Goal: Task Accomplishment & Management: Complete application form

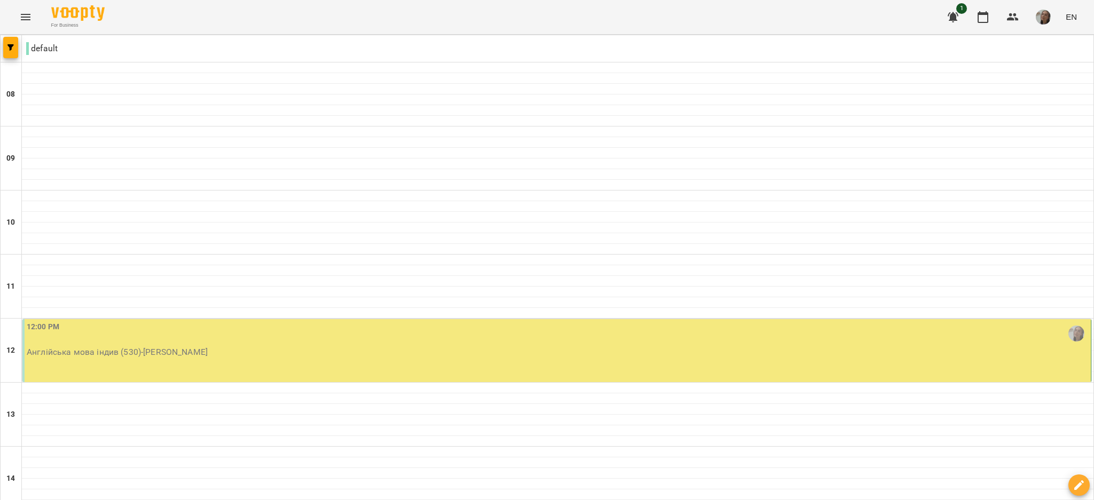
scroll to position [659, 0]
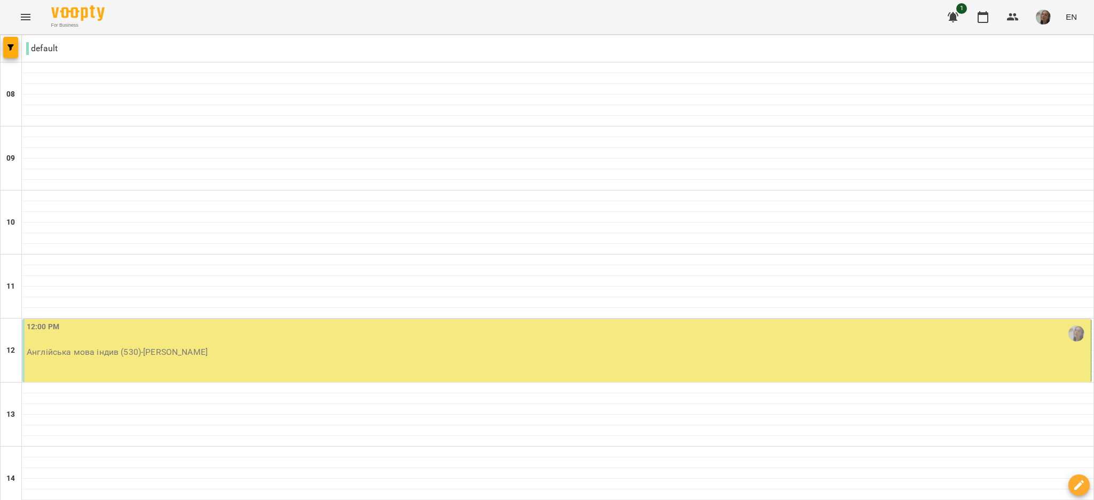
click at [787, 359] on p "Англійська мова індив (530) - [PERSON_NAME]" at bounding box center [558, 352] width 1062 height 13
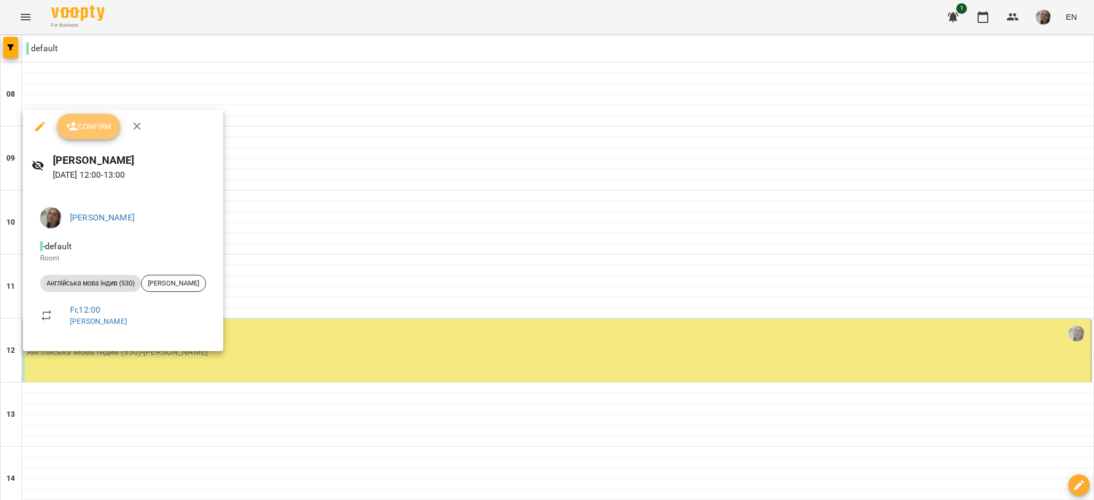
click at [93, 135] on button "Confirm" at bounding box center [88, 127] width 63 height 26
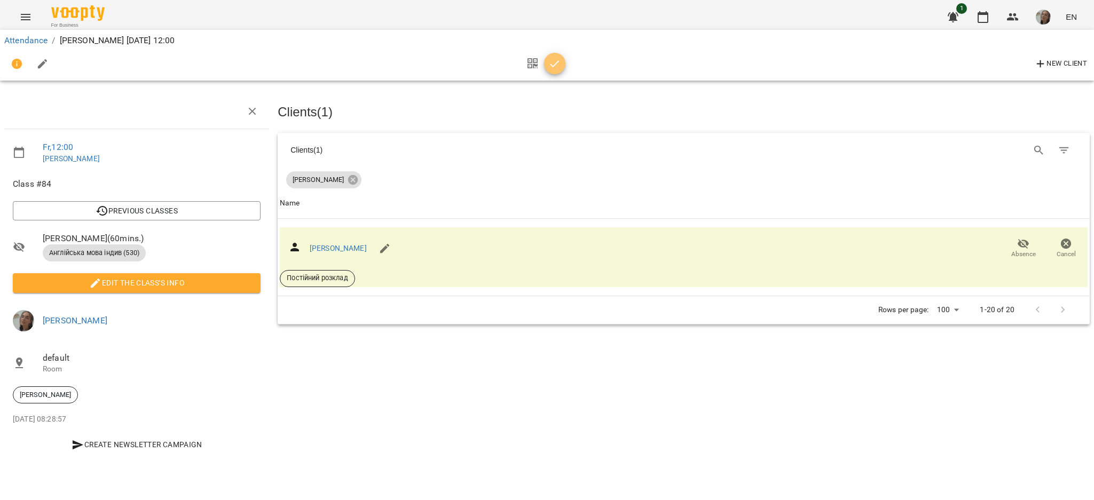
click at [553, 55] on button "button" at bounding box center [554, 63] width 21 height 21
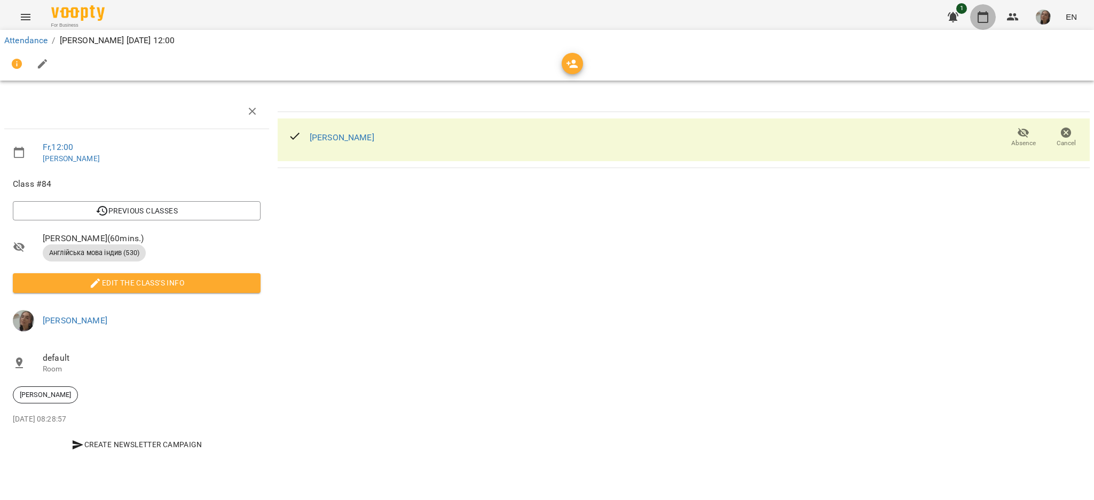
click at [982, 8] on button "button" at bounding box center [983, 17] width 26 height 26
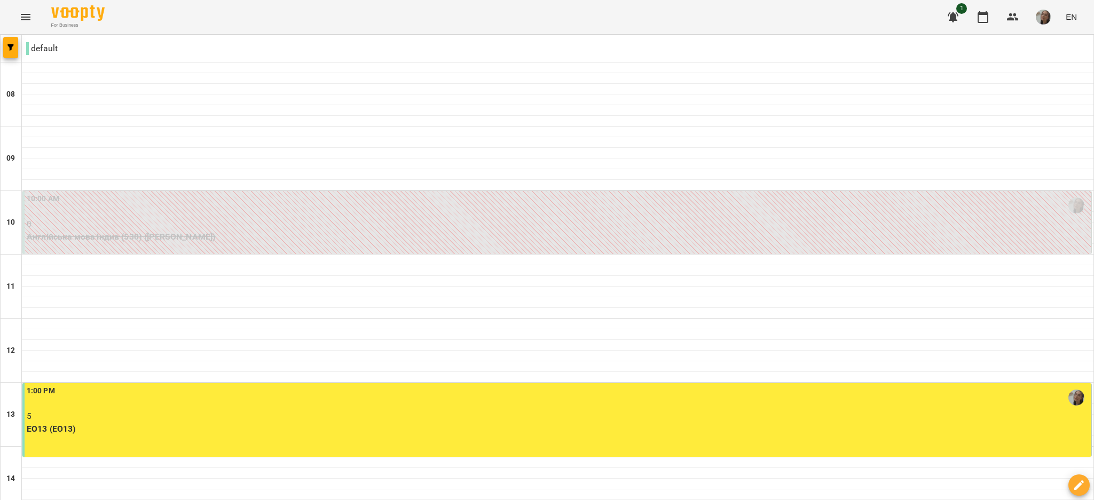
scroll to position [345, 0]
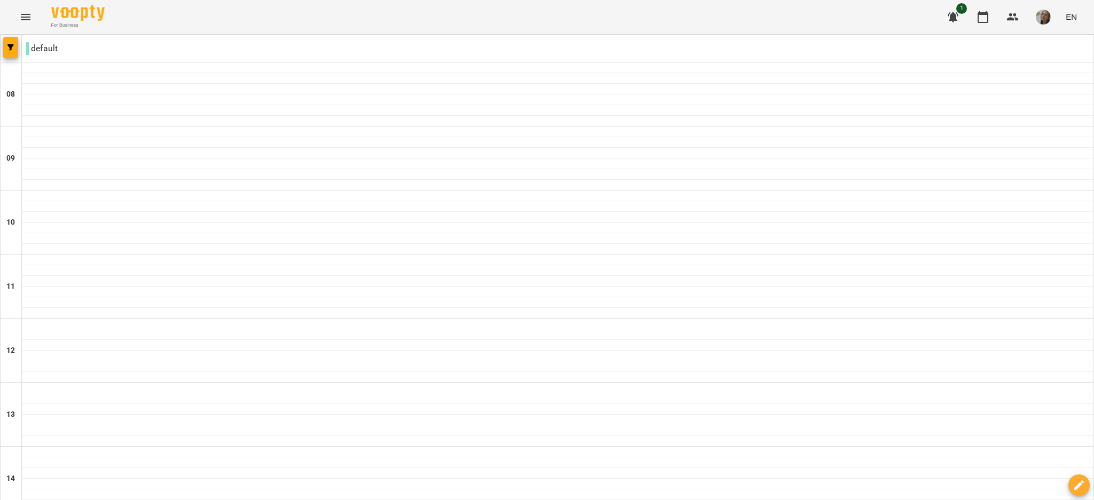
scroll to position [659, 0]
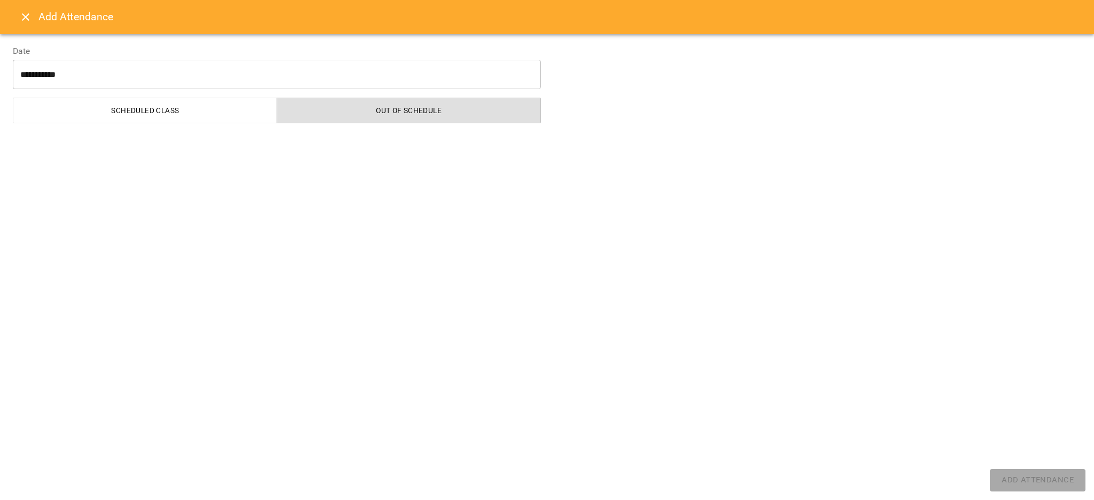
select select "**********"
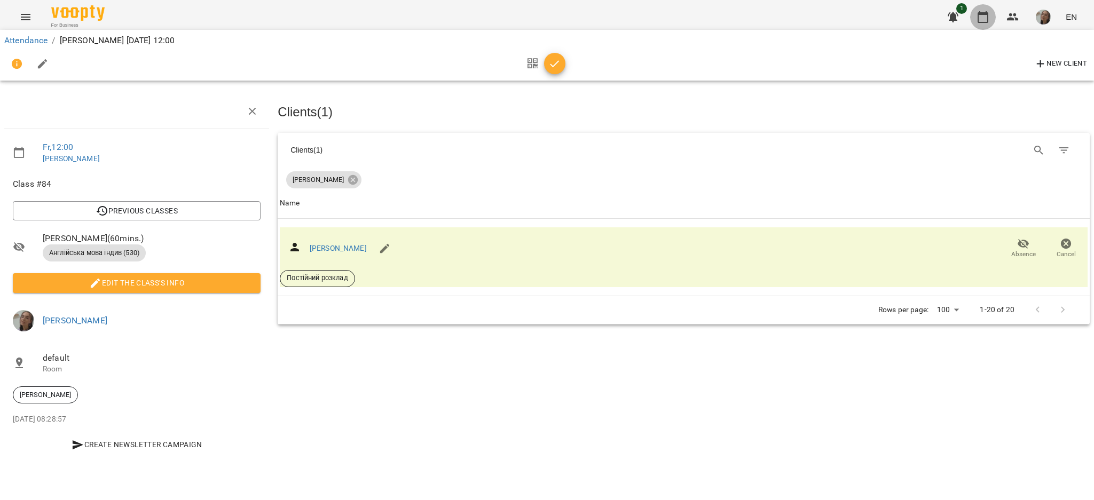
click at [987, 17] on icon "button" at bounding box center [982, 17] width 13 height 13
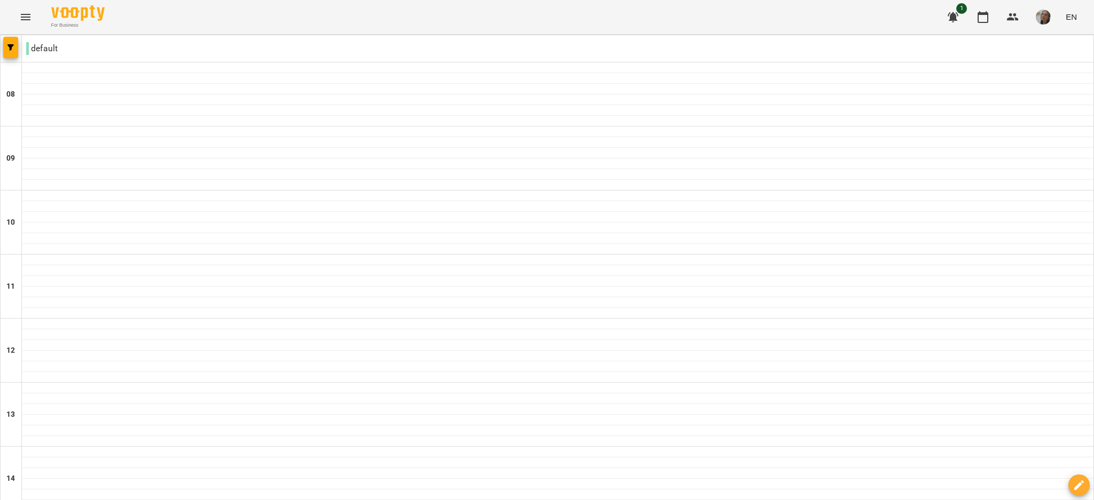
scroll to position [659, 0]
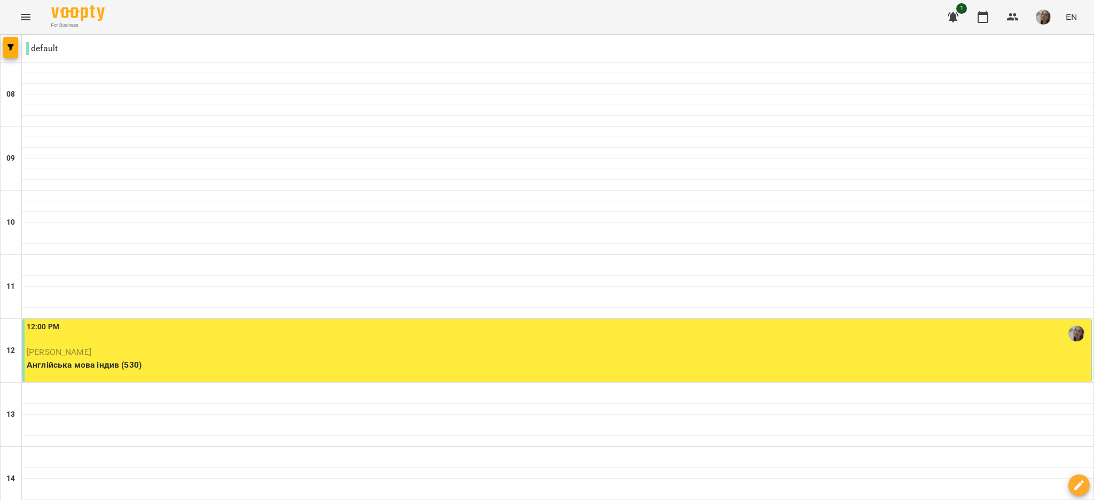
type input "**********"
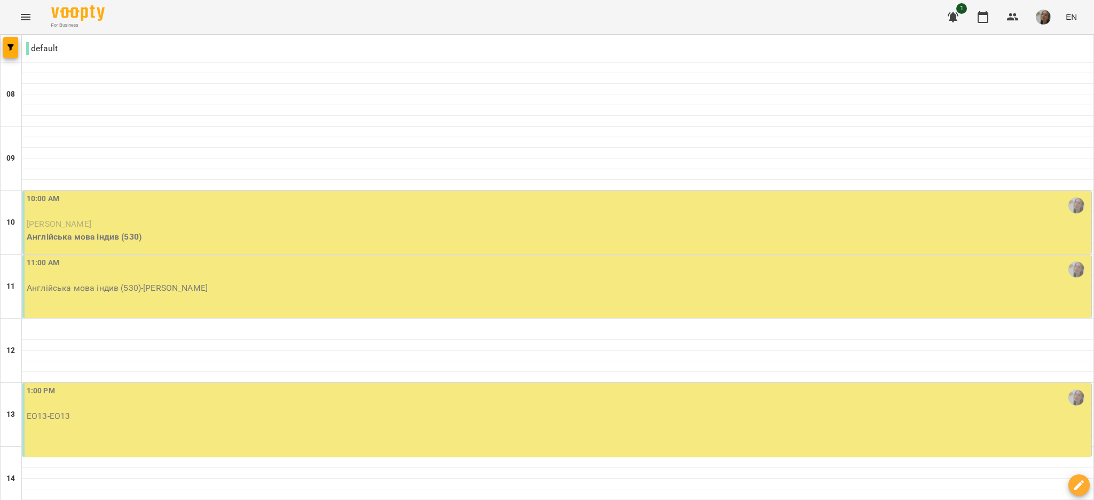
scroll to position [345, 0]
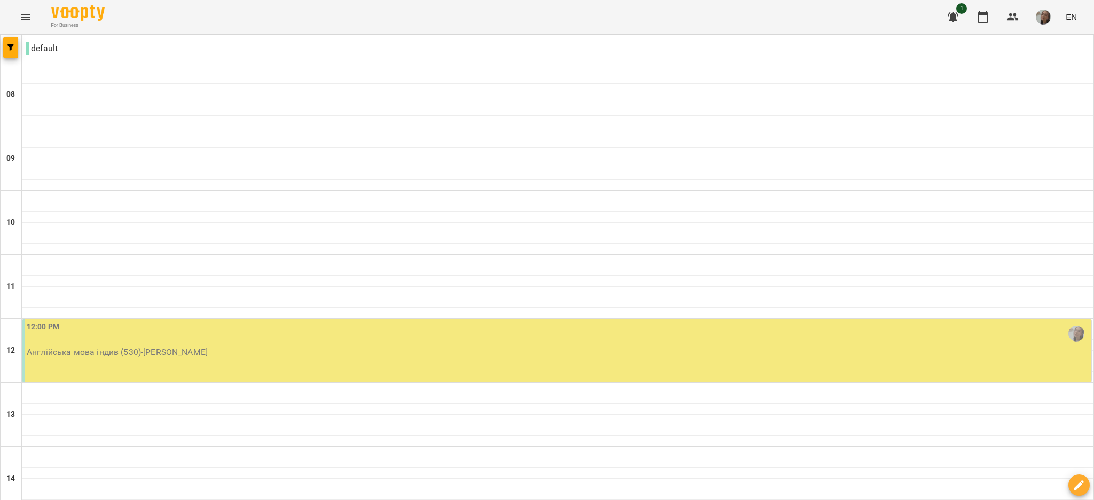
scroll to position [659, 0]
